Goal: Information Seeking & Learning: Check status

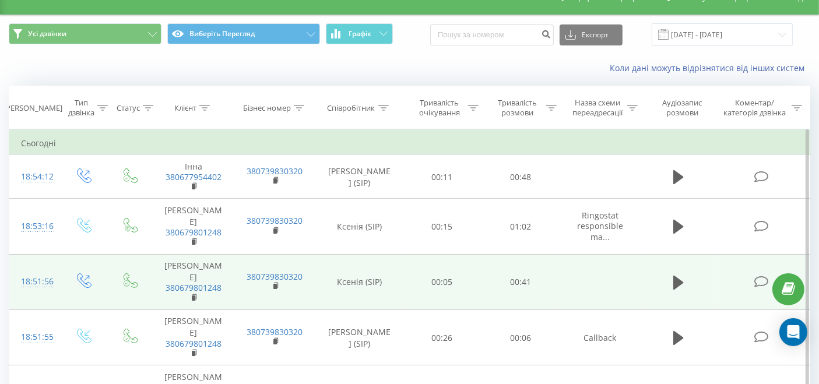
scroll to position [24, 0]
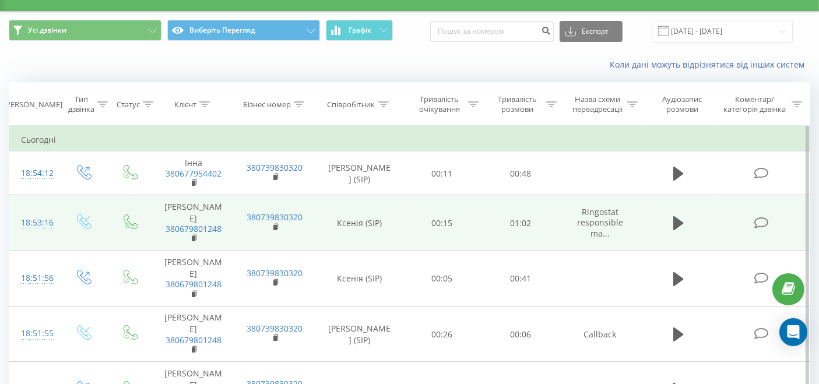
click at [668, 222] on td at bounding box center [678, 222] width 75 height 55
click at [674, 220] on icon at bounding box center [679, 223] width 10 height 16
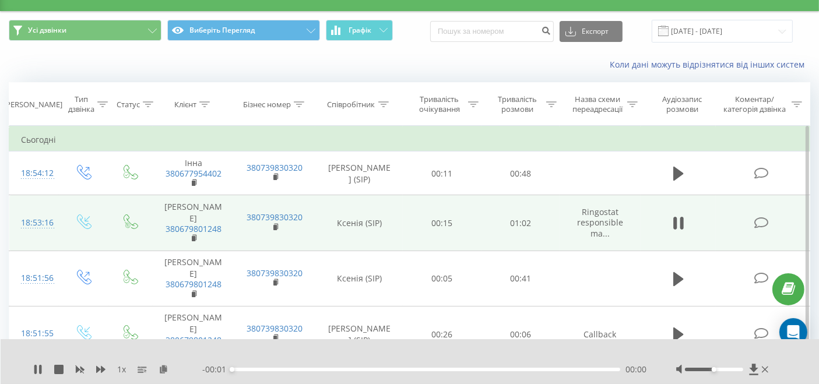
click at [451, 364] on div "- 00:01 00:00 00:00" at bounding box center [424, 370] width 445 height 12
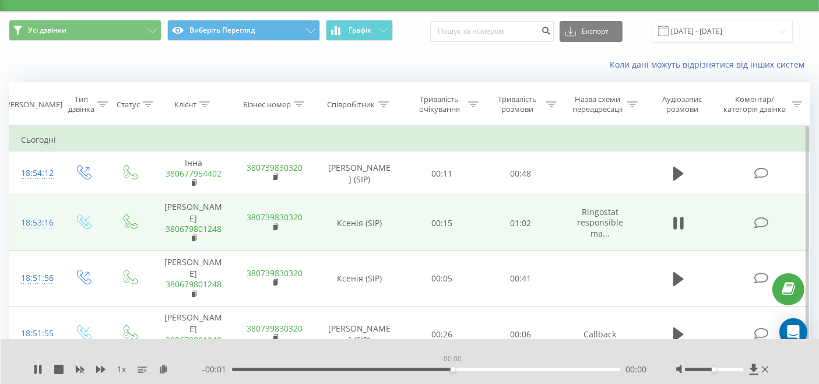
click at [453, 368] on div "00:00" at bounding box center [426, 369] width 388 height 3
click at [436, 364] on div "- 00:01 00:03 00:00" at bounding box center [424, 370] width 445 height 12
click at [466, 364] on div "- 00:01 00:04 00:00" at bounding box center [424, 370] width 445 height 12
click at [483, 368] on div "00:04" at bounding box center [426, 369] width 388 height 3
click at [514, 366] on div "- 00:01 00:41 00:00" at bounding box center [424, 370] width 445 height 12
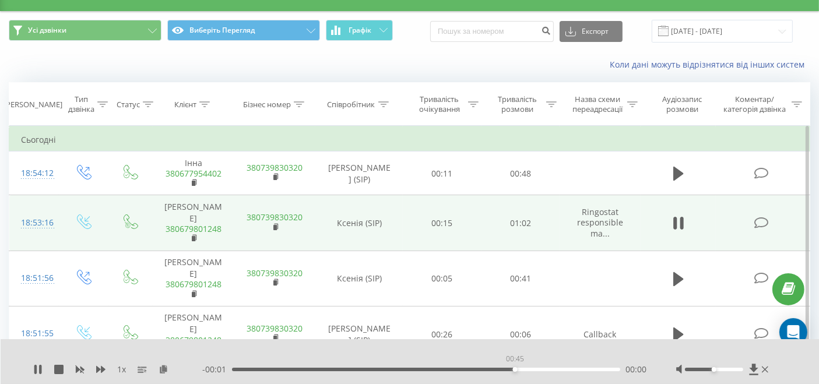
drag, startPoint x: 516, startPoint y: 365, endPoint x: 521, endPoint y: 364, distance: 5.9
click at [516, 368] on div "00:45" at bounding box center [426, 369] width 388 height 3
drag, startPoint x: 685, startPoint y: 262, endPoint x: 658, endPoint y: 265, distance: 27.6
click at [685, 271] on button at bounding box center [678, 279] width 17 height 17
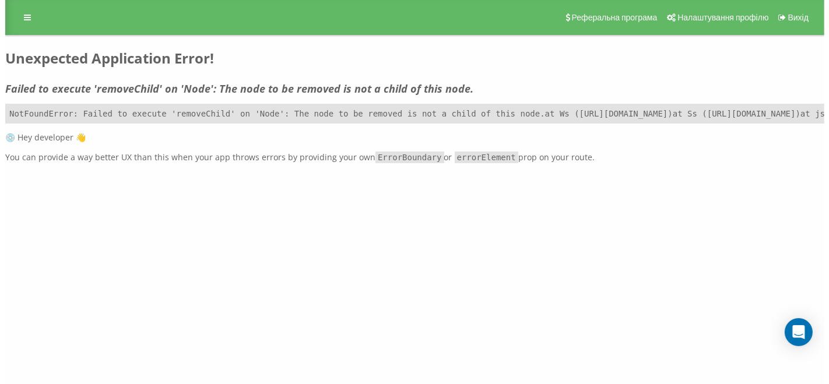
scroll to position [0, 0]
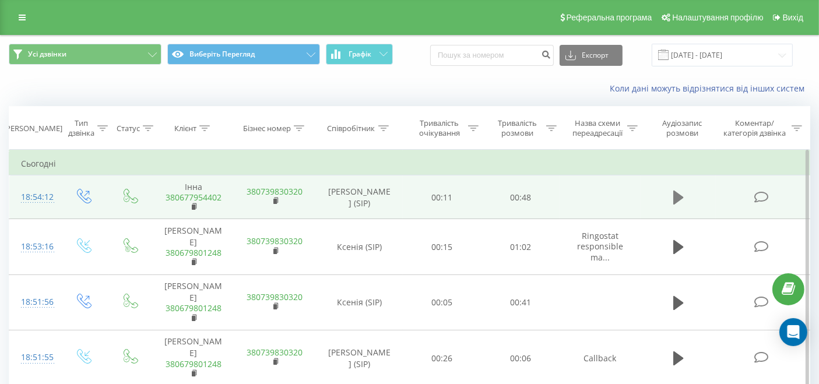
click at [678, 199] on icon at bounding box center [679, 198] width 10 height 14
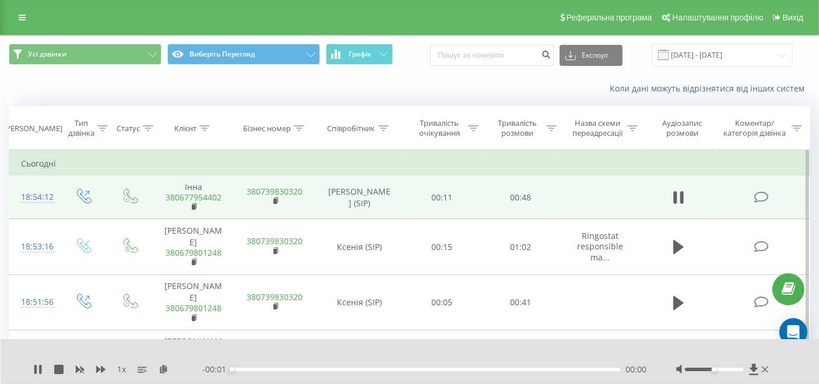
click at [381, 364] on div "- 00:01 00:00 00:00" at bounding box center [424, 370] width 445 height 12
click at [383, 368] on div "00:00" at bounding box center [426, 369] width 388 height 3
click at [403, 368] on div "00:00" at bounding box center [426, 369] width 388 height 3
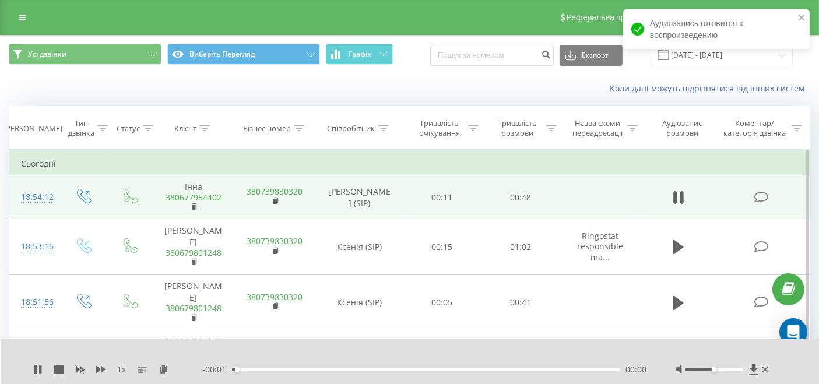
click at [392, 368] on div "00:00" at bounding box center [426, 369] width 388 height 3
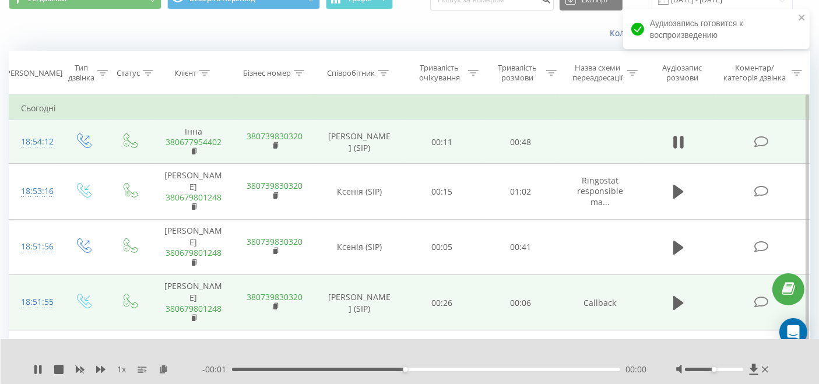
scroll to position [63, 0]
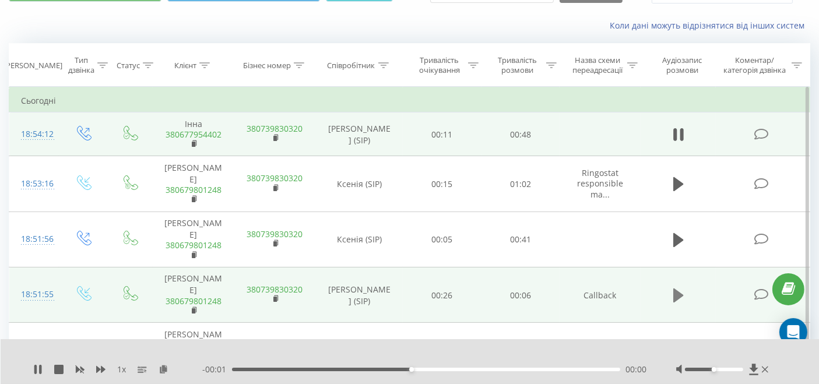
click at [678, 289] on icon at bounding box center [679, 296] width 10 height 14
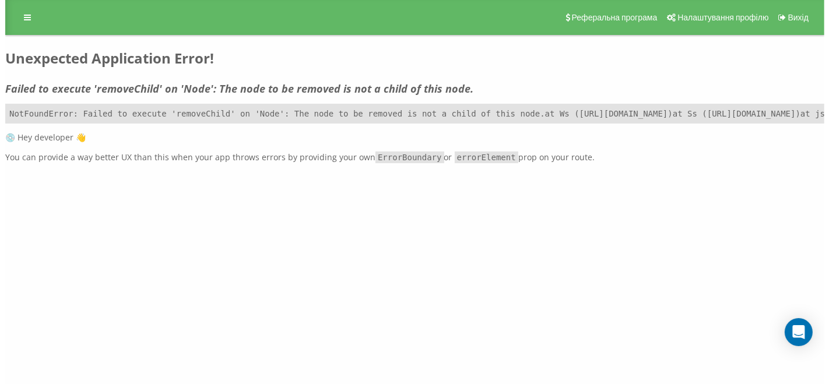
scroll to position [0, 0]
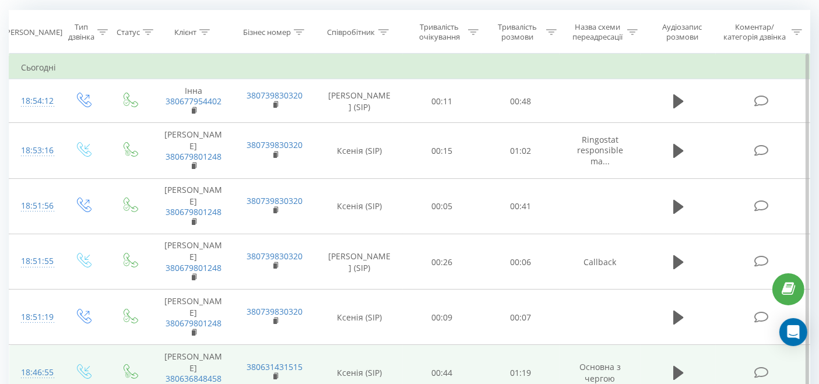
scroll to position [85, 0]
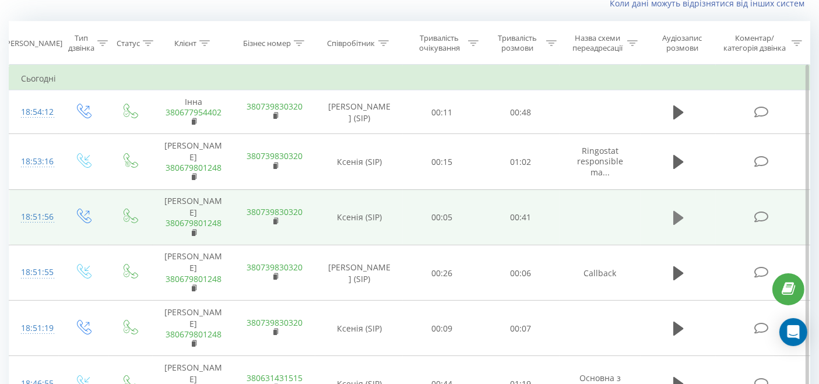
click at [677, 211] on icon at bounding box center [679, 218] width 10 height 14
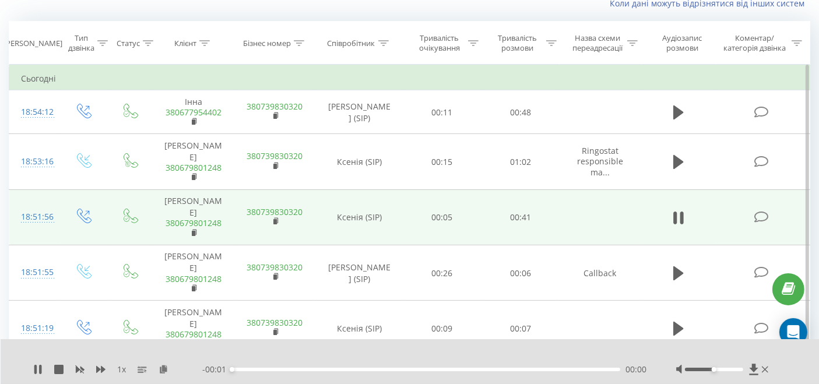
click at [426, 364] on div "- 00:01 00:00 00:00" at bounding box center [424, 370] width 445 height 12
click at [425, 364] on div "- 00:01 00:00 00:00" at bounding box center [424, 370] width 445 height 12
click at [425, 368] on div "00:00" at bounding box center [426, 369] width 388 height 3
click at [331, 368] on div "00:22" at bounding box center [426, 369] width 388 height 3
click at [766, 367] on icon at bounding box center [765, 370] width 6 height 6
